Goal: Task Accomplishment & Management: Use online tool/utility

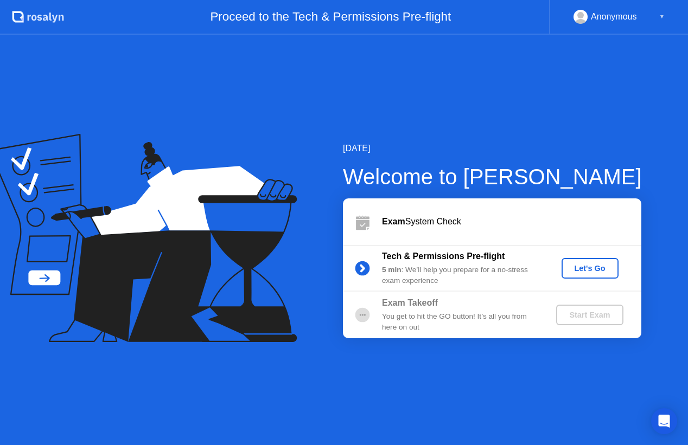
click at [589, 266] on div "Let's Go" at bounding box center [590, 268] width 48 height 9
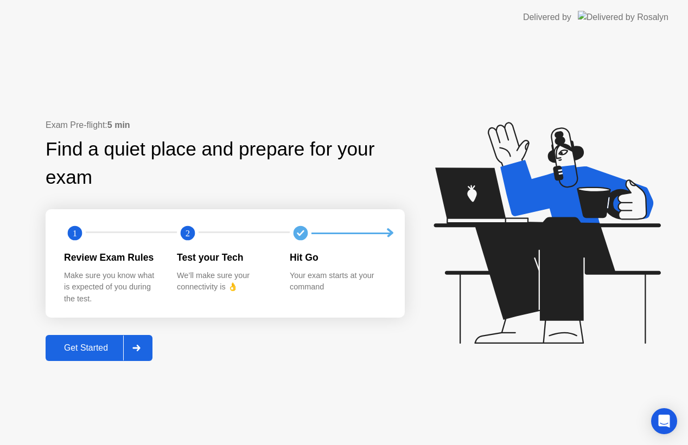
click at [97, 351] on div "Get Started" at bounding box center [86, 348] width 74 height 10
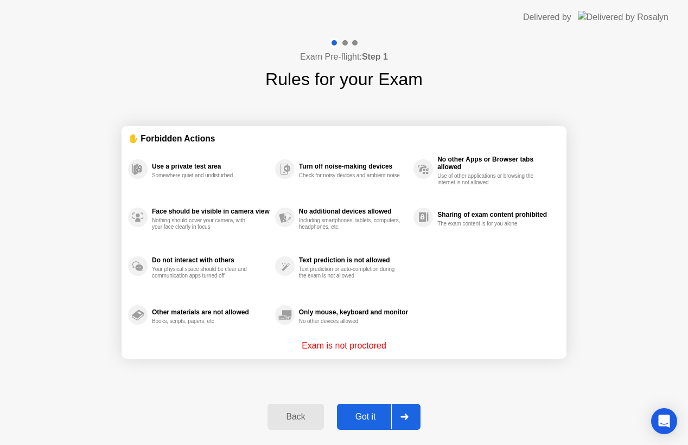
click at [374, 419] on div "Got it" at bounding box center [365, 417] width 51 height 10
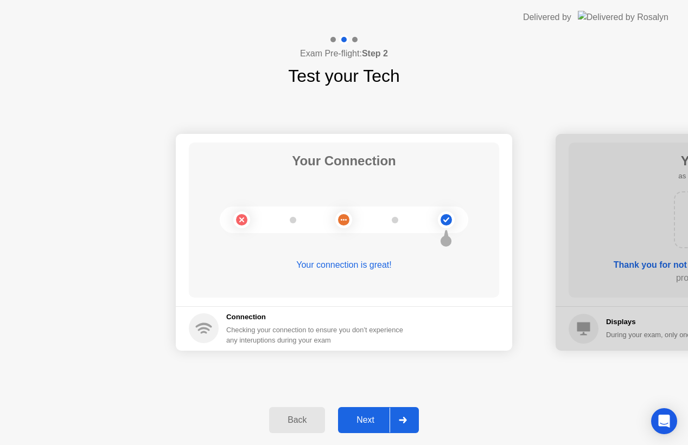
click at [374, 419] on div "Next" at bounding box center [365, 421] width 48 height 10
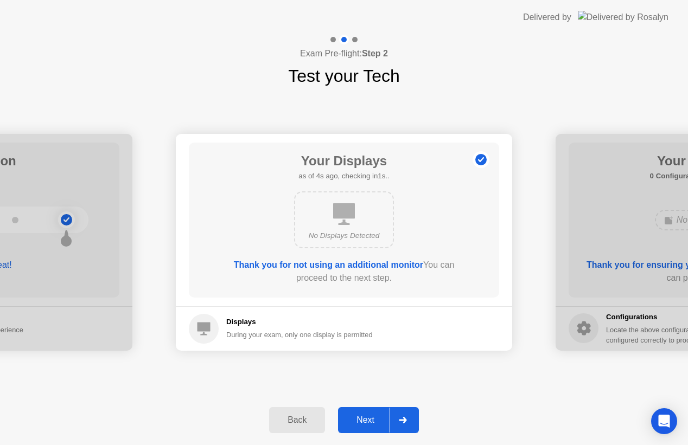
click at [374, 419] on div "Next" at bounding box center [365, 421] width 48 height 10
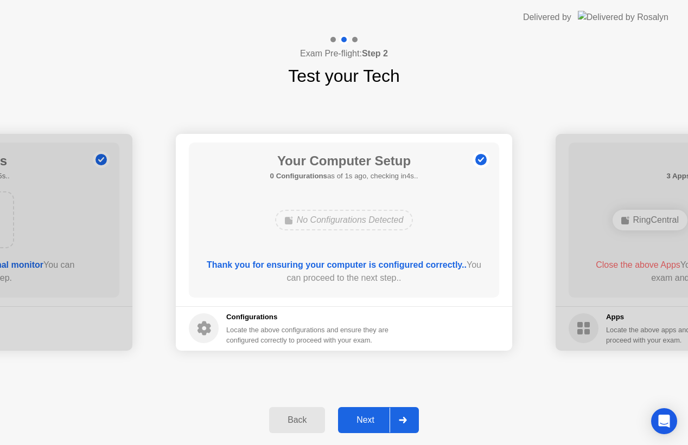
click at [374, 419] on div "Next" at bounding box center [365, 421] width 48 height 10
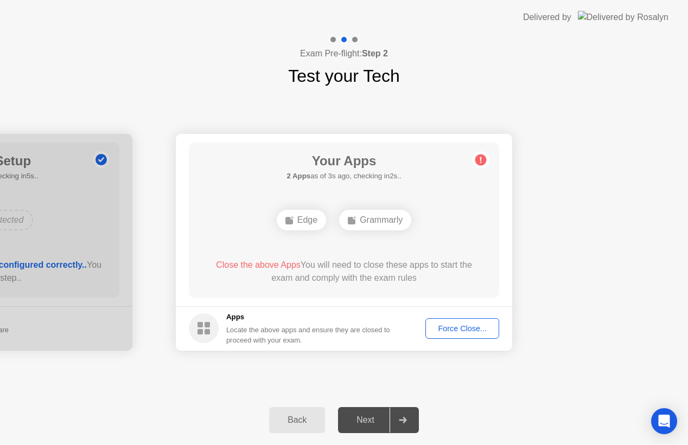
click at [469, 326] on div "Force Close..." at bounding box center [462, 328] width 66 height 9
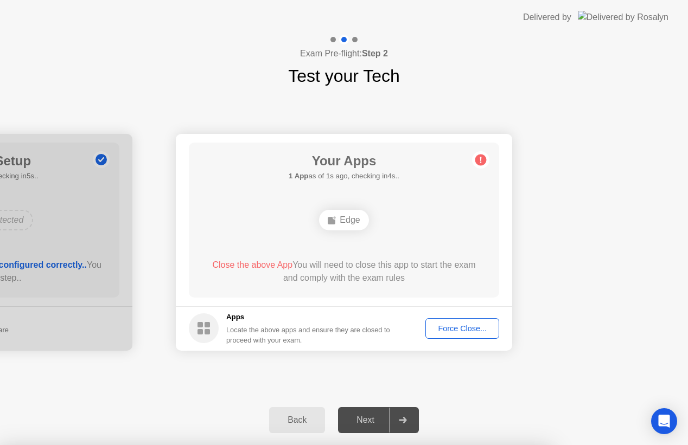
click at [445, 328] on div "Force Close..." at bounding box center [462, 328] width 66 height 9
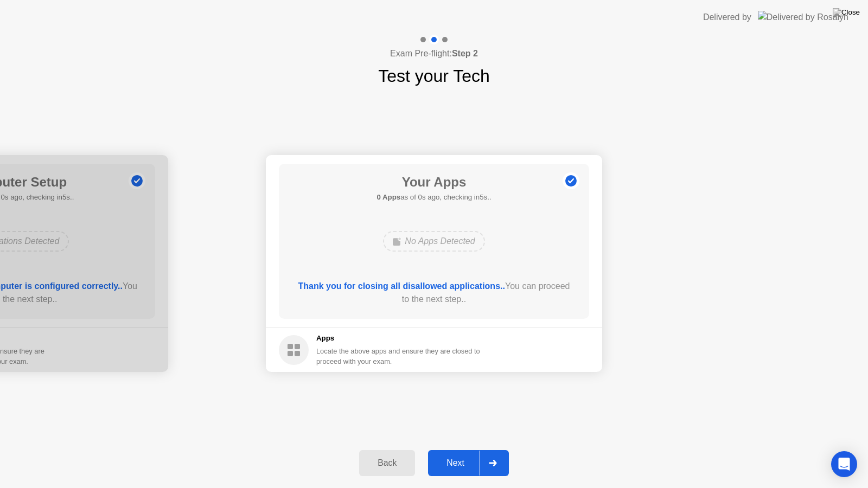
click at [388, 299] on div "Thank you for closing all disallowed applications.. You can proceed to the next…" at bounding box center [434, 293] width 279 height 26
click at [457, 454] on div "Next" at bounding box center [455, 463] width 48 height 10
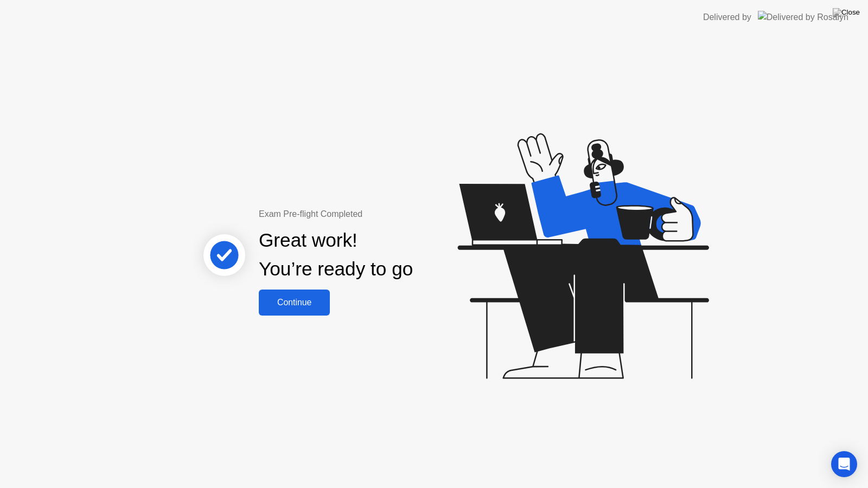
click at [304, 306] on div "Continue" at bounding box center [294, 303] width 65 height 10
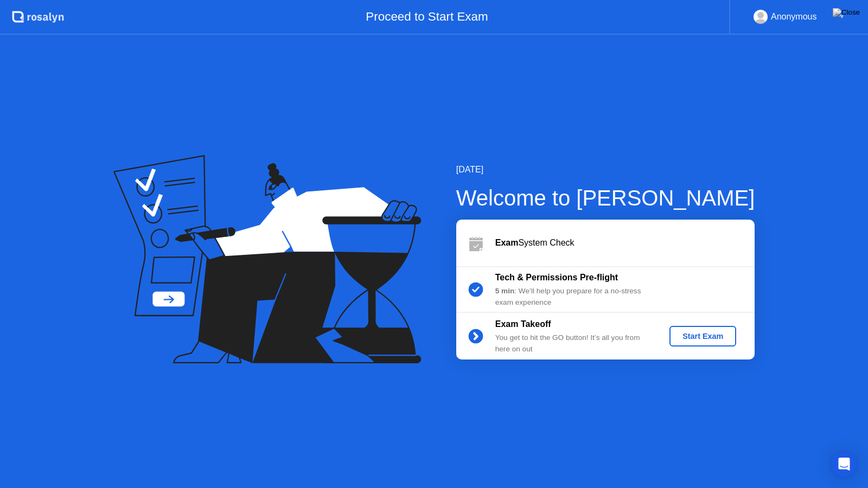
click at [700, 341] on div "Start Exam" at bounding box center [703, 336] width 58 height 9
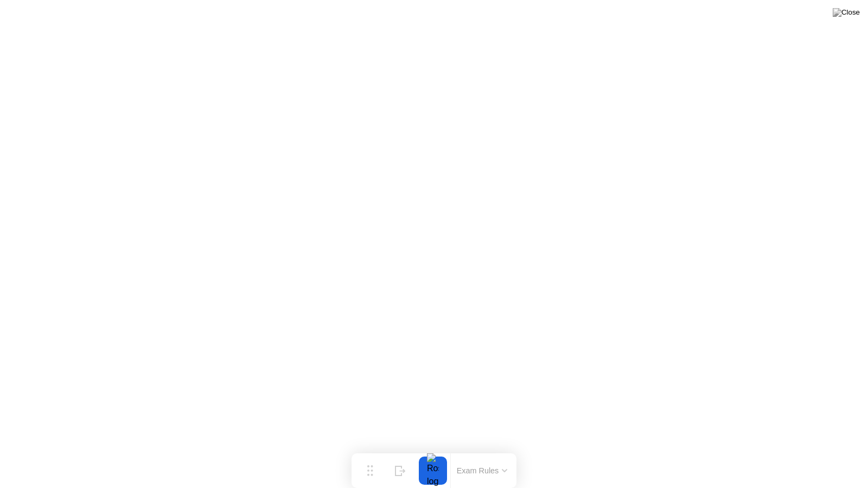
click at [434, 454] on div at bounding box center [433, 471] width 23 height 28
click at [473, 454] on button "Exam Rules" at bounding box center [483, 471] width 58 height 10
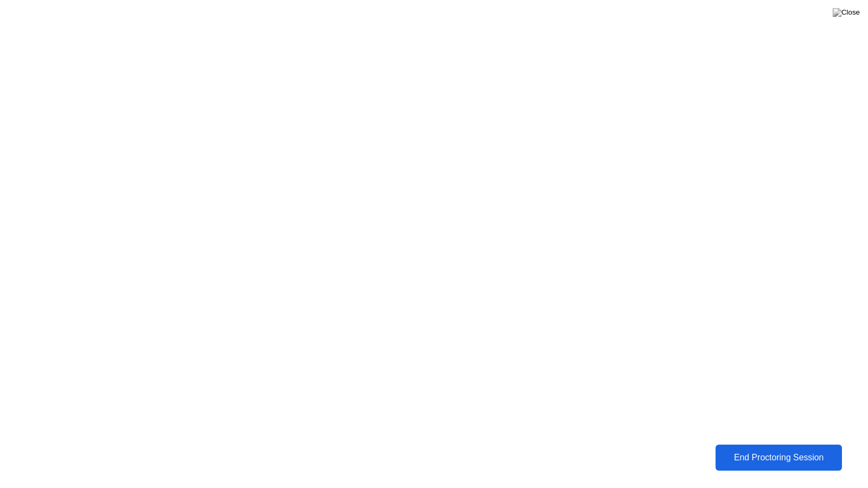
click at [729, 454] on div "End Proctoring Session" at bounding box center [779, 458] width 120 height 10
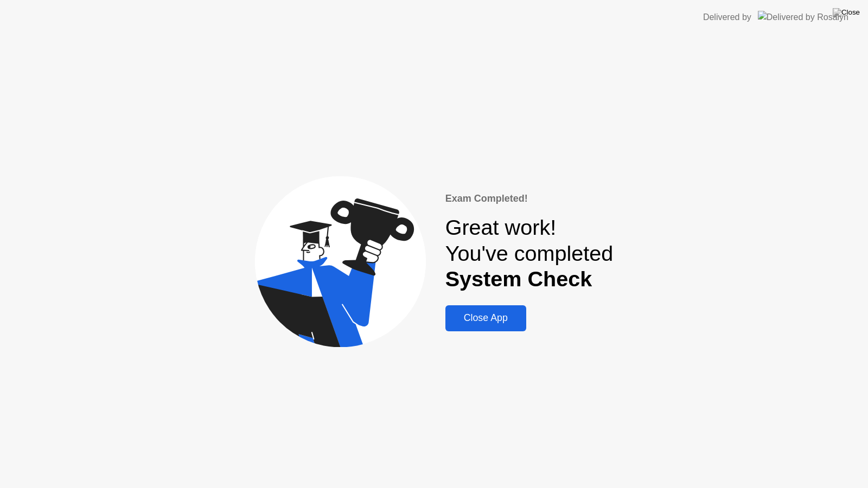
click at [467, 318] on div "Close App" at bounding box center [486, 318] width 74 height 11
